Goal: Navigation & Orientation: Find specific page/section

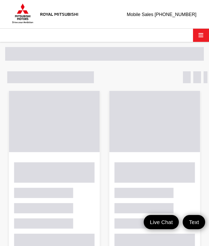
click at [200, 35] on span "Click to show site navigation" at bounding box center [201, 35] width 5 height 0
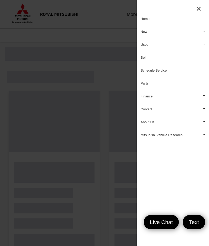
click at [148, 46] on link "Used" at bounding box center [173, 44] width 72 height 13
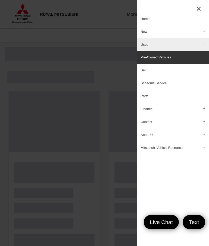
click at [166, 59] on link "Pre-Owned Vehicles" at bounding box center [173, 57] width 72 height 13
